Goal: Task Accomplishment & Management: Complete application form

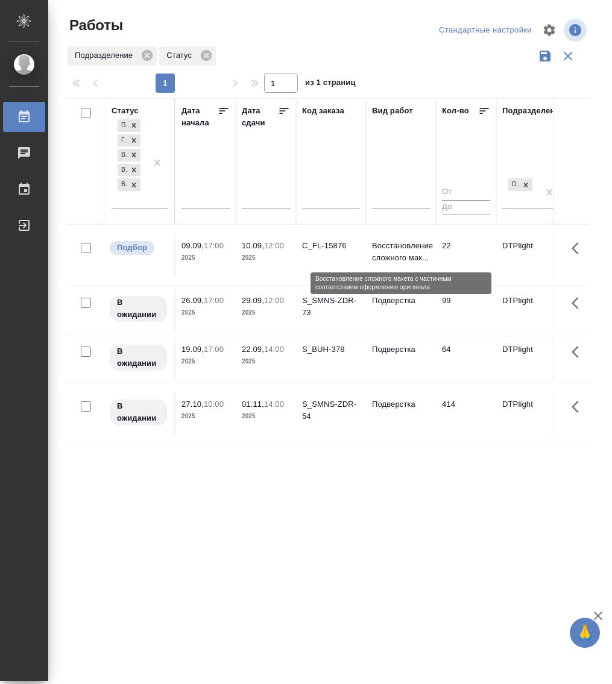
click at [396, 251] on p "Восстановление сложного мак..." at bounding box center [401, 252] width 58 height 24
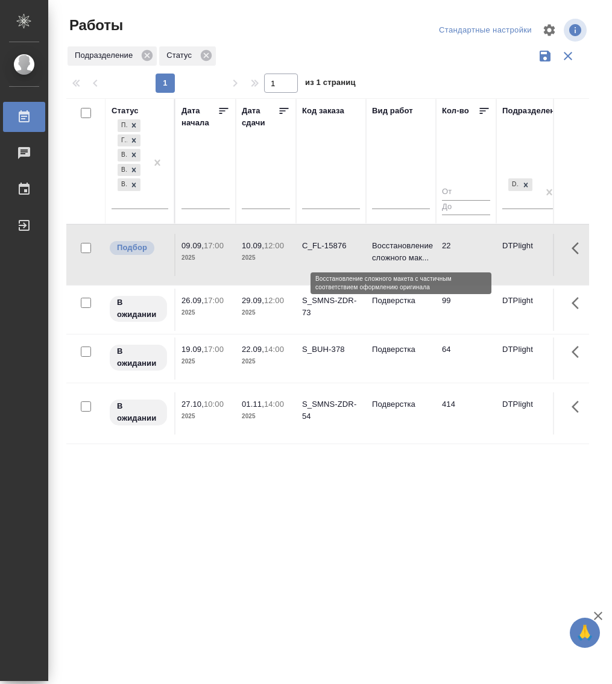
click at [396, 251] on p "Восстановление сложного мак..." at bounding box center [401, 252] width 58 height 24
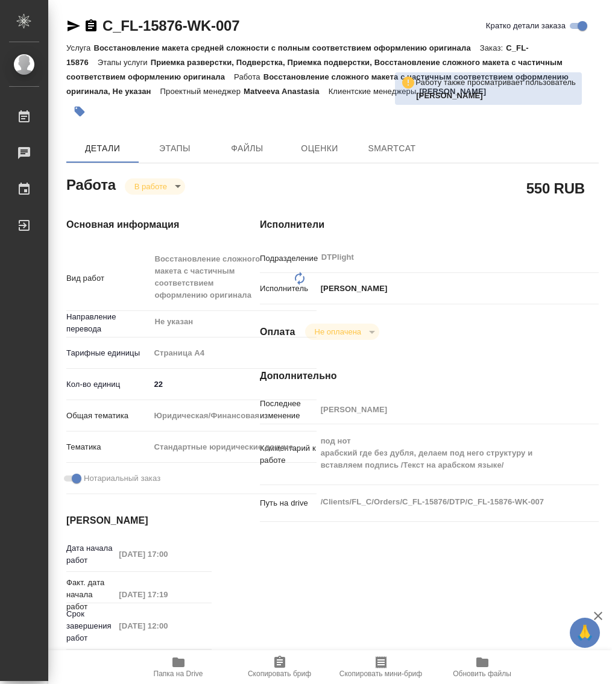
type textarea "x"
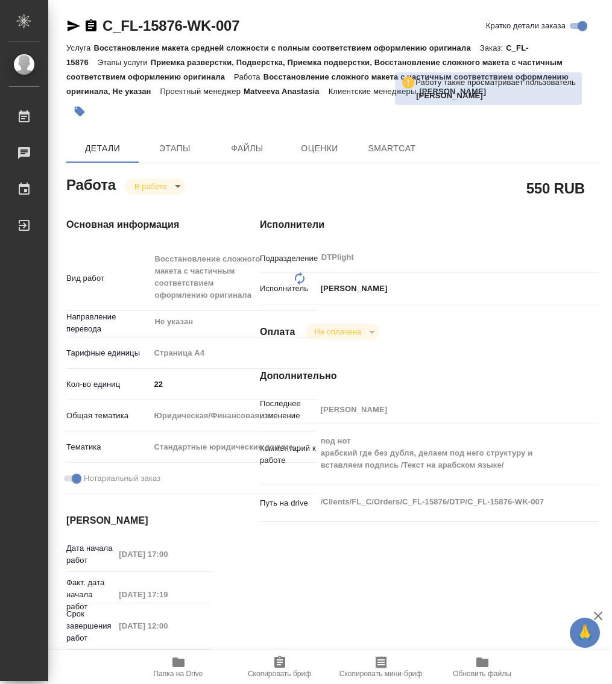
type textarea "x"
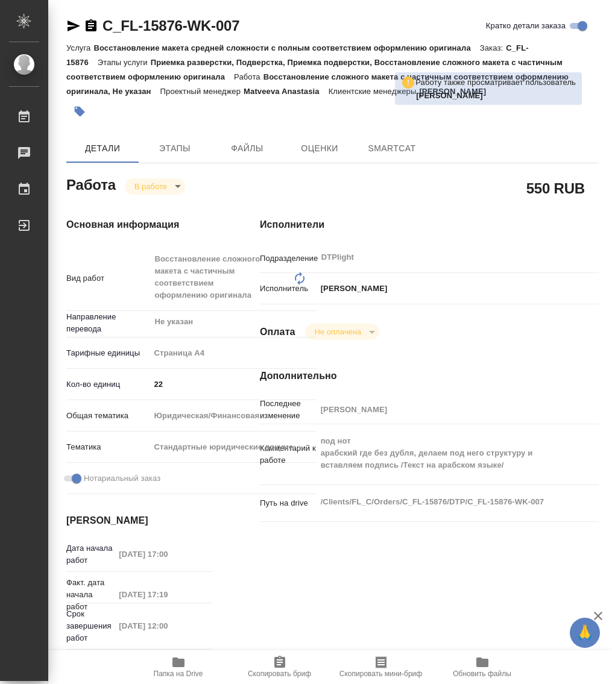
type textarea "x"
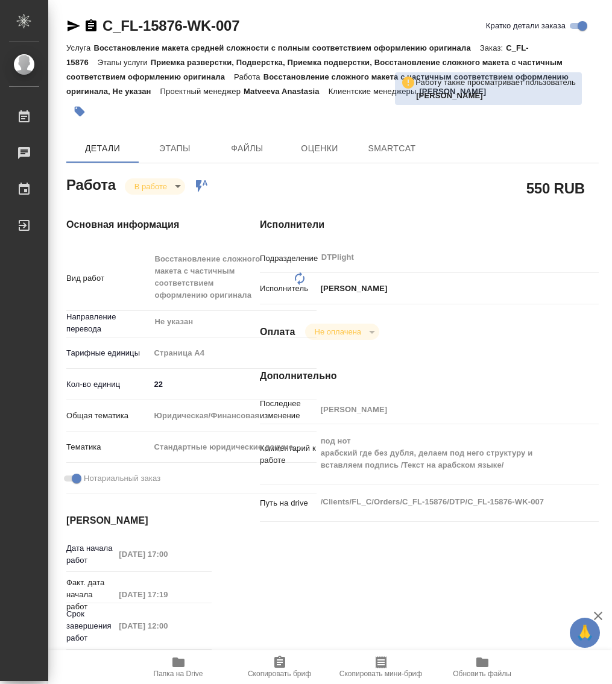
type textarea "x"
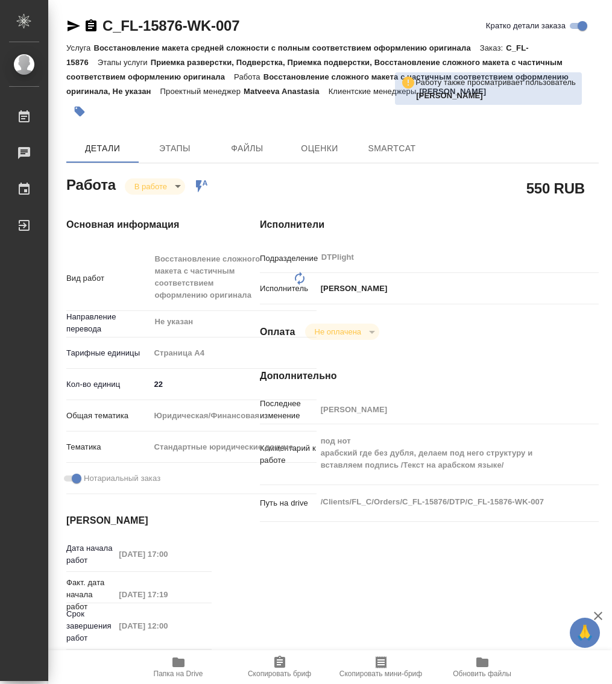
type textarea "x"
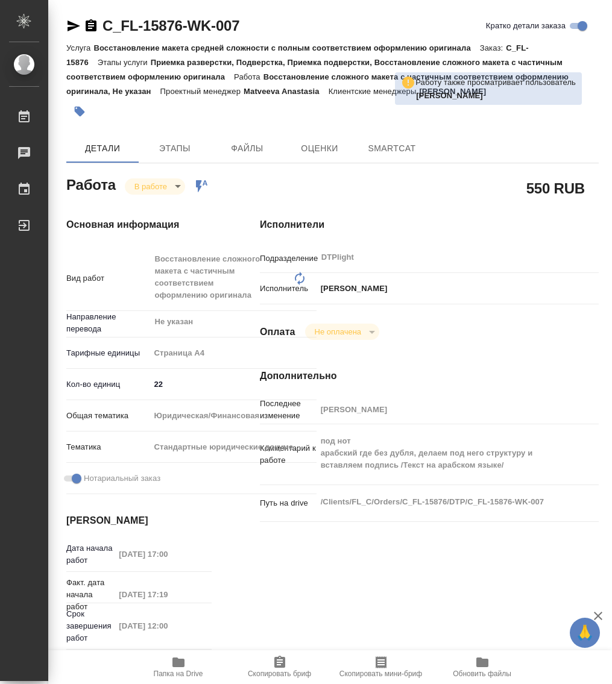
type textarea "x"
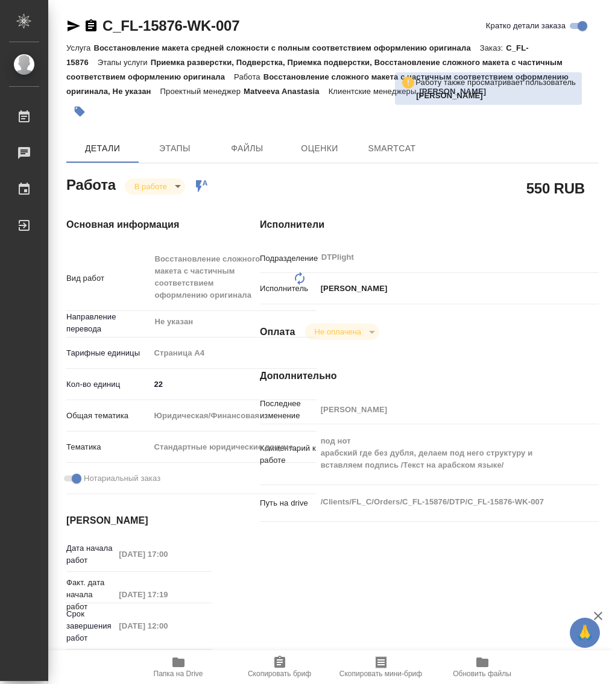
type textarea "x"
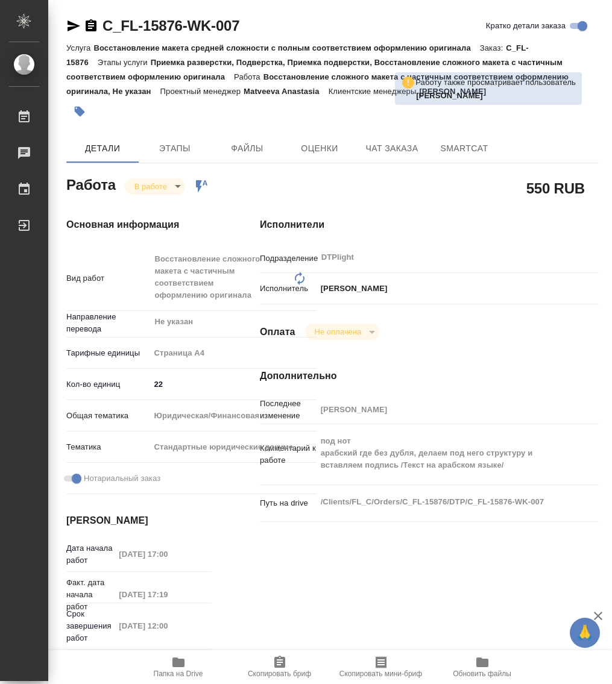
type textarea "x"
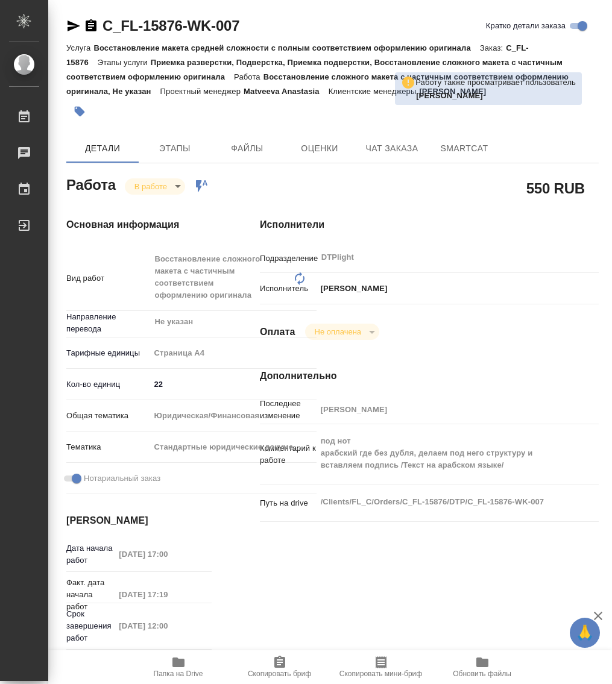
type textarea "x"
